Goal: Information Seeking & Learning: Learn about a topic

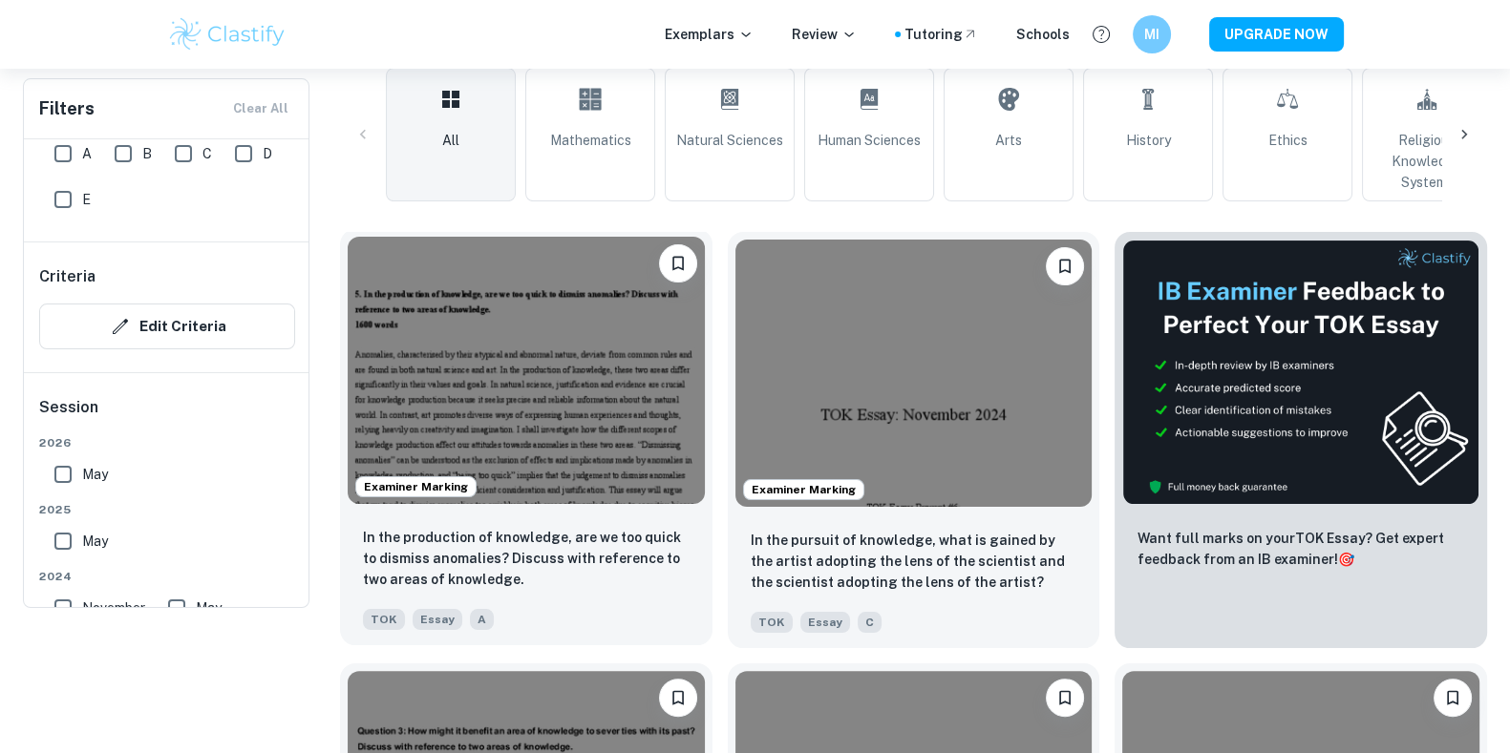
scroll to position [233, 0]
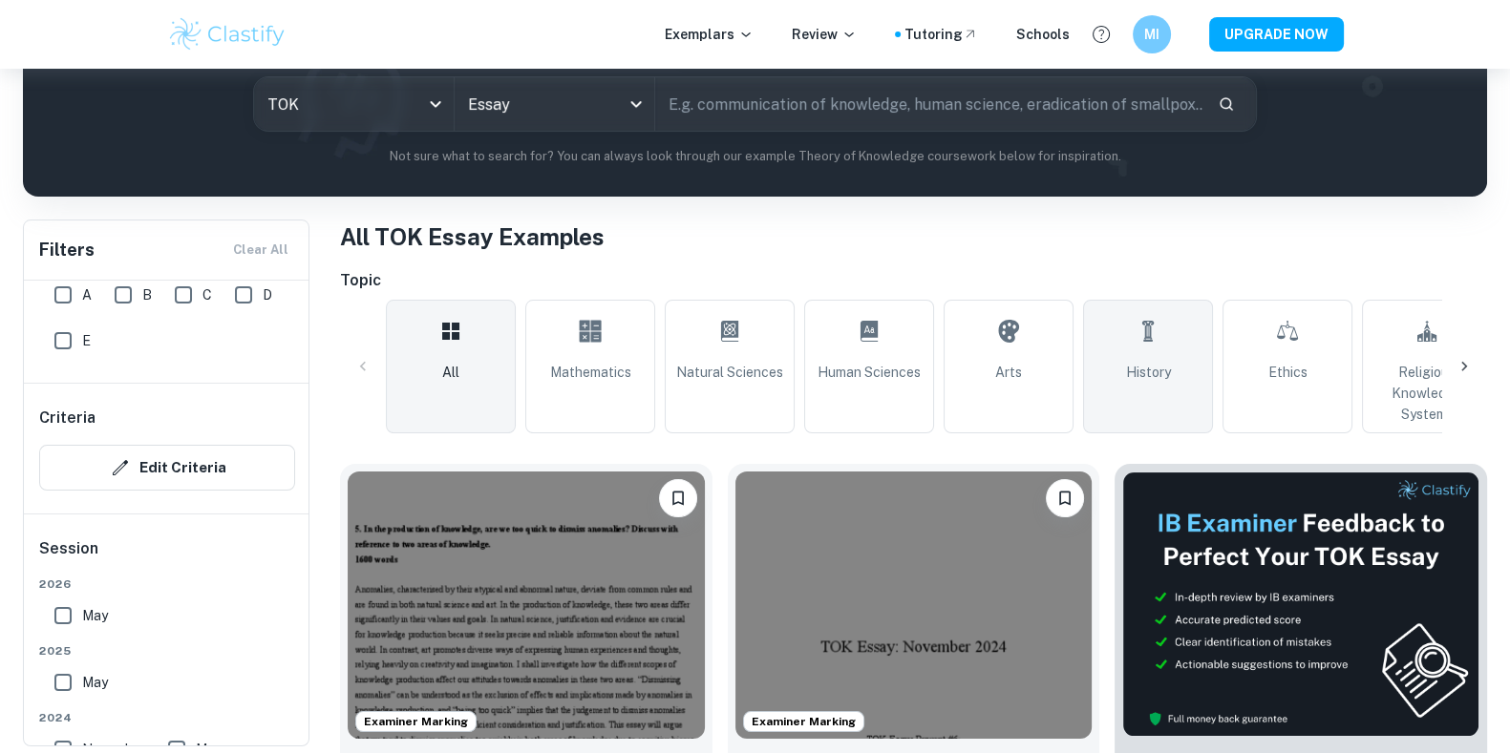
click at [1179, 396] on link "History" at bounding box center [1148, 367] width 130 height 134
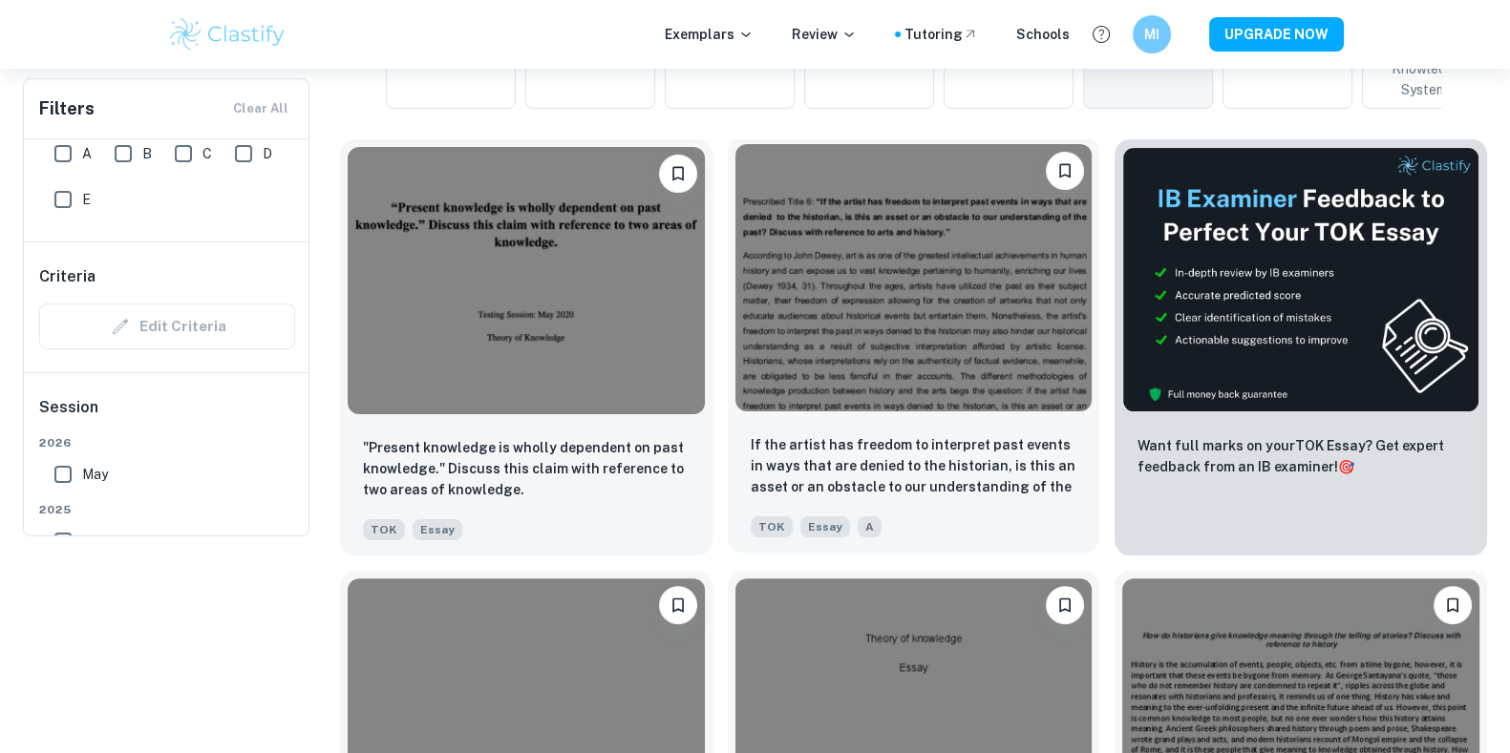
scroll to position [162, 0]
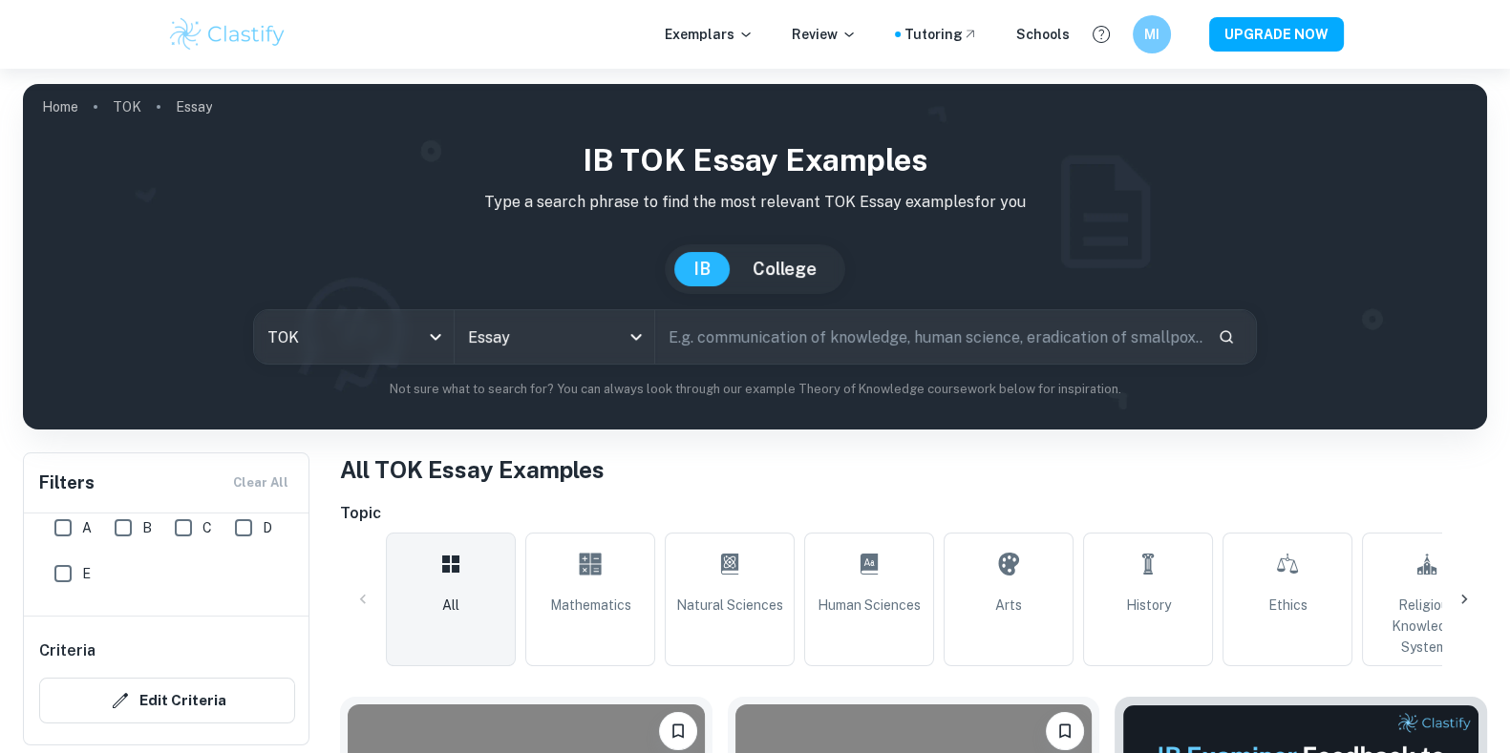
click at [831, 347] on input "text" at bounding box center [928, 336] width 547 height 53
type input "context"
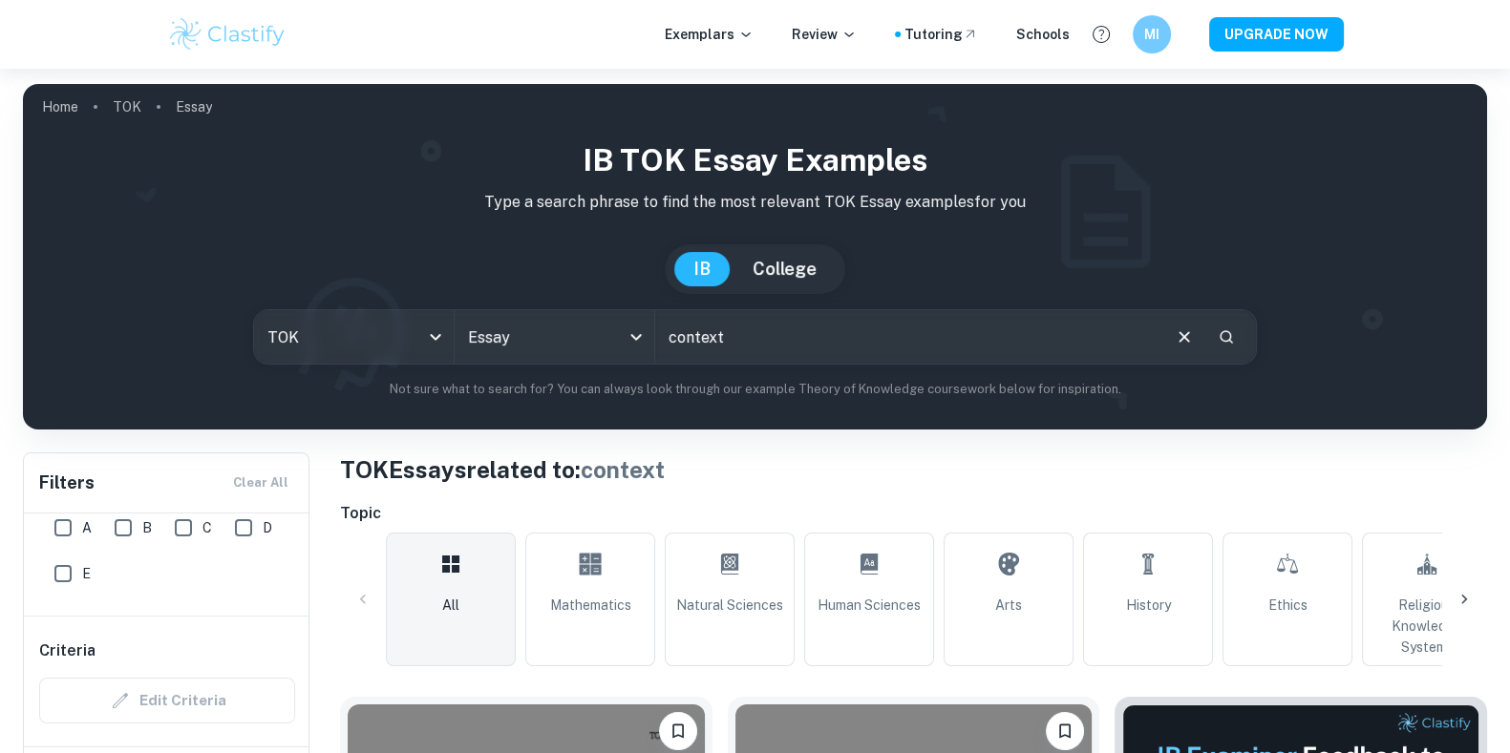
scroll to position [438, 0]
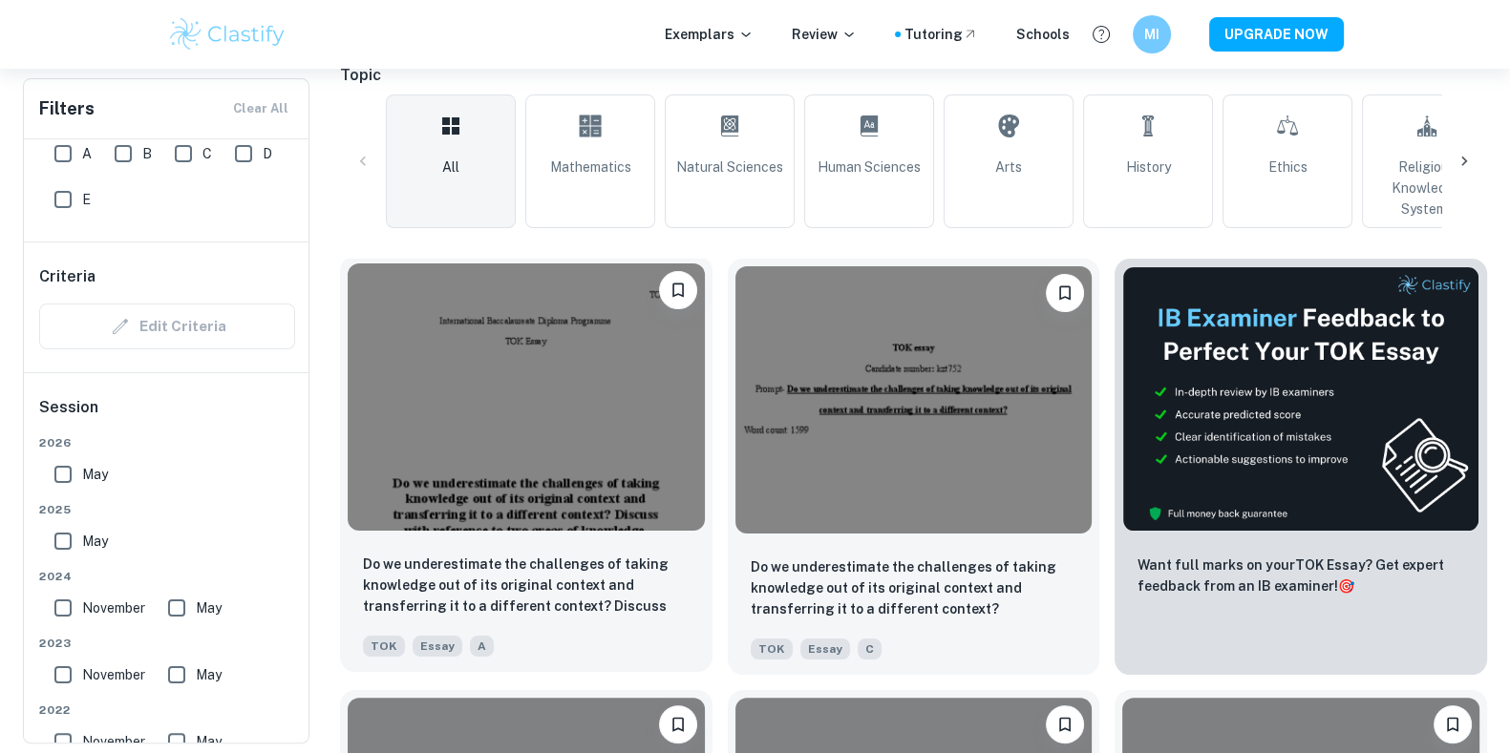
click at [613, 413] on img at bounding box center [526, 397] width 357 height 267
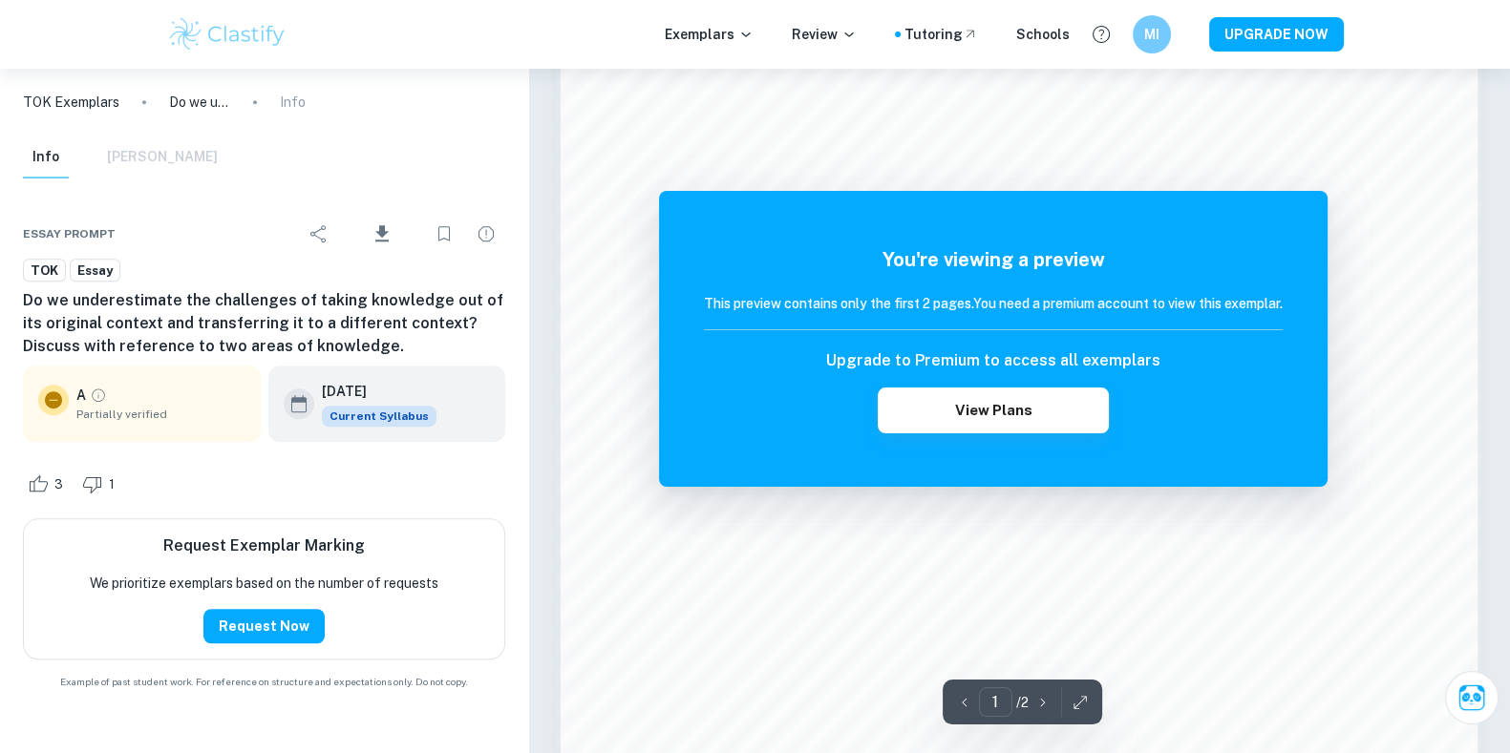
scroll to position [1648, 0]
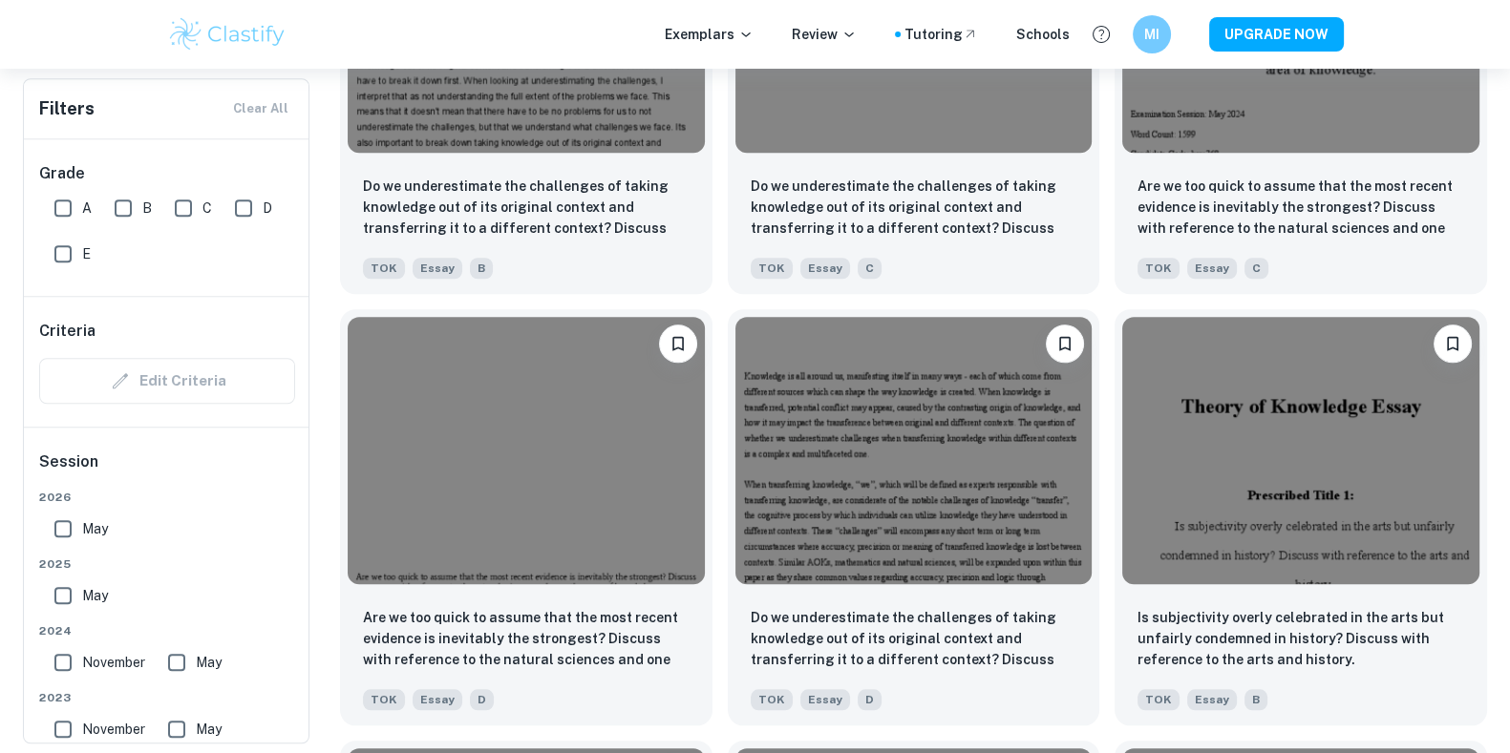
scroll to position [2123, 0]
